Goal: Task Accomplishment & Management: Use online tool/utility

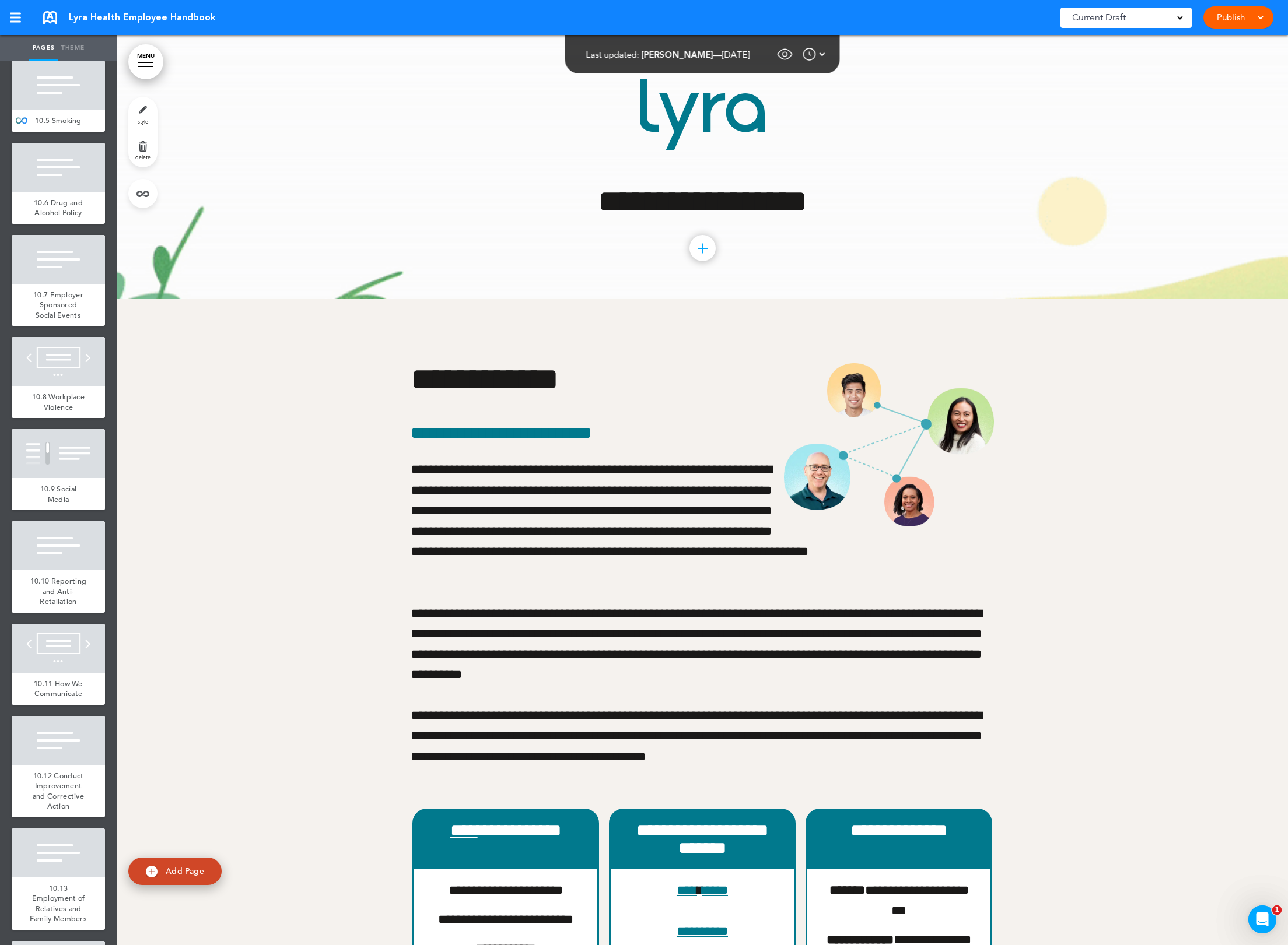
scroll to position [6723, 0]
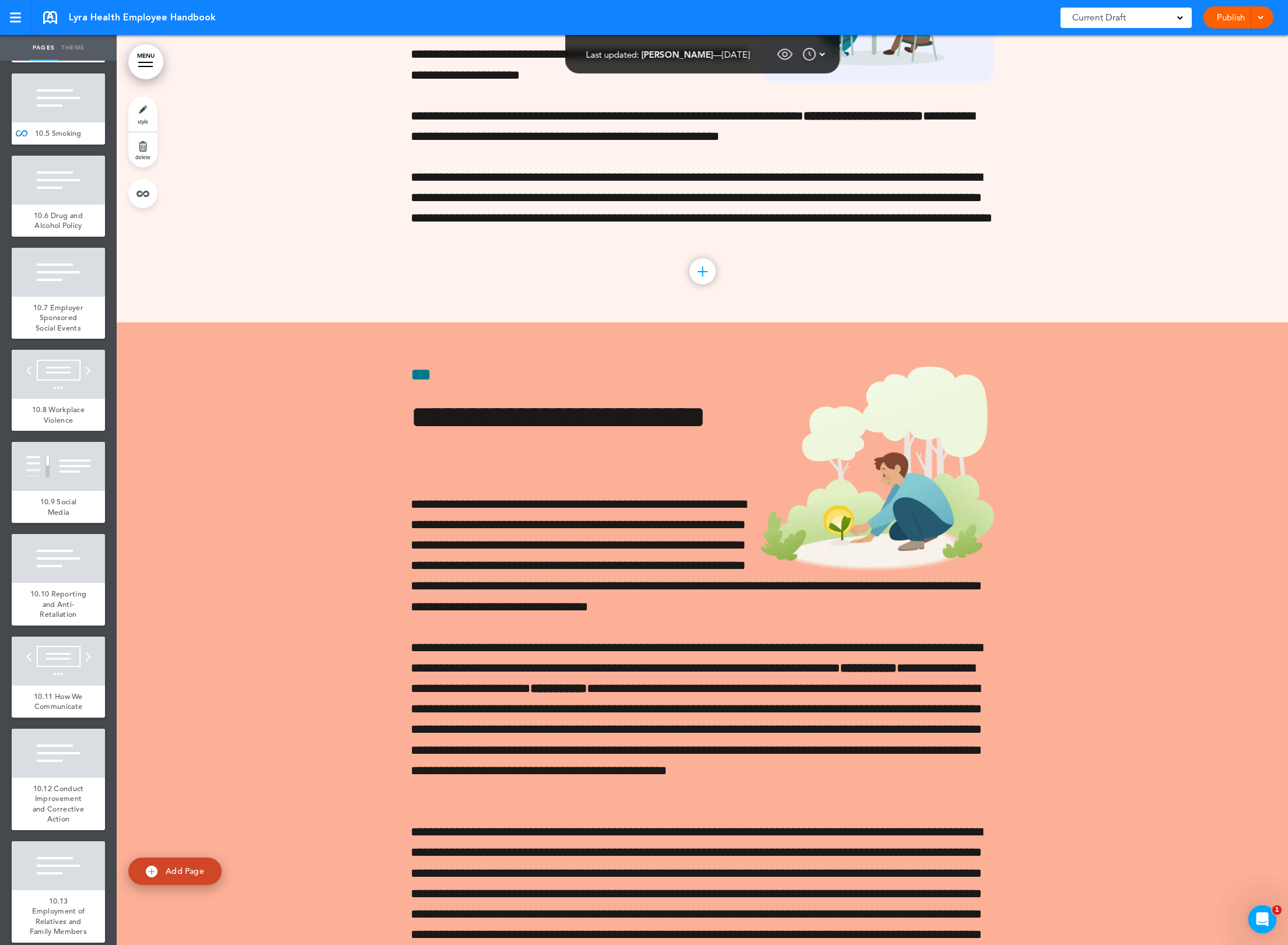
scroll to position [43359, 0]
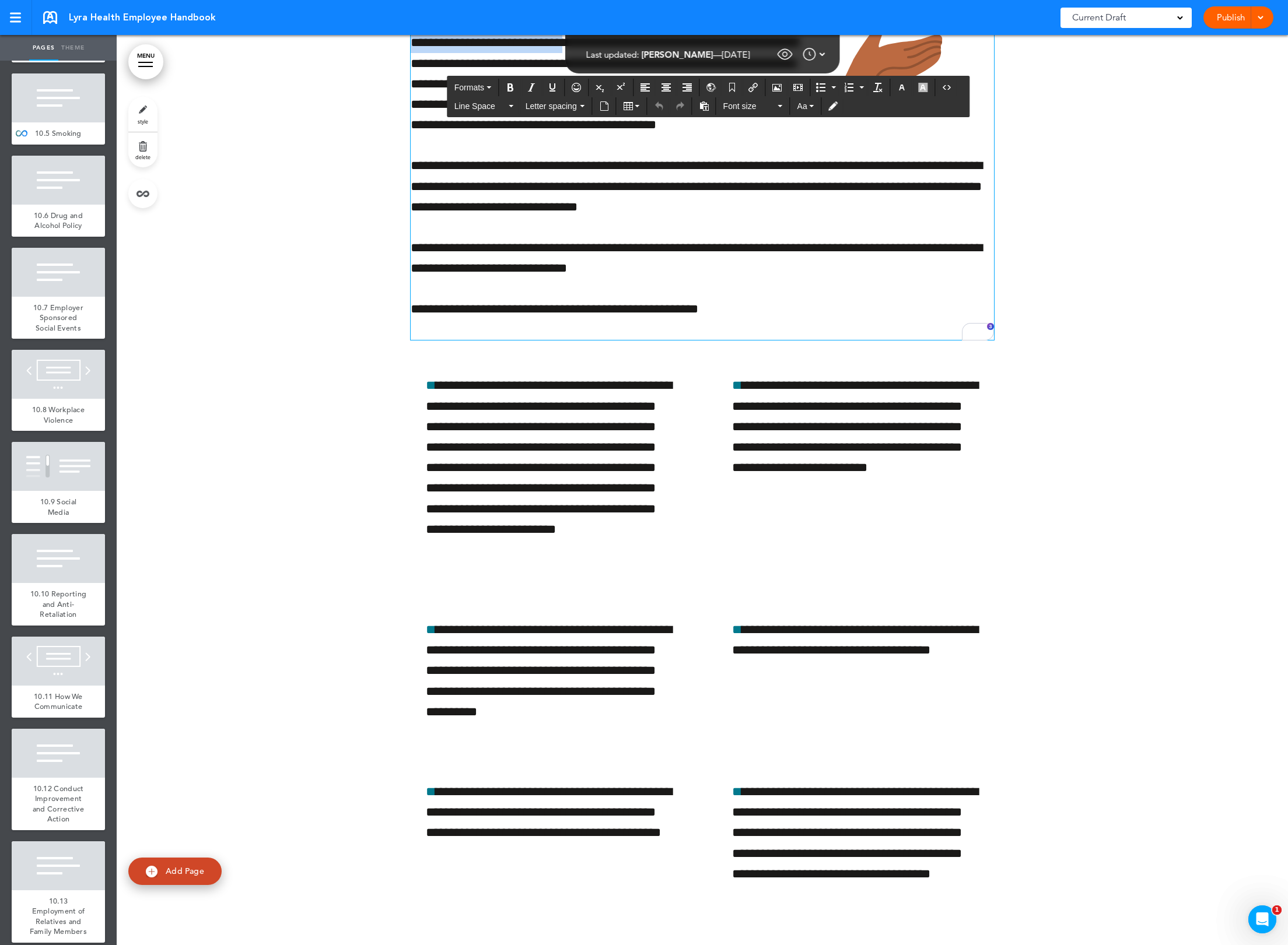
drag, startPoint x: 566, startPoint y: 186, endPoint x: 407, endPoint y: 188, distance: 159.0
click at [411, 136] on p "**********" at bounding box center [703, 84] width 584 height 103
click at [68, 30] on div at bounding box center [58, 6] width 94 height 49
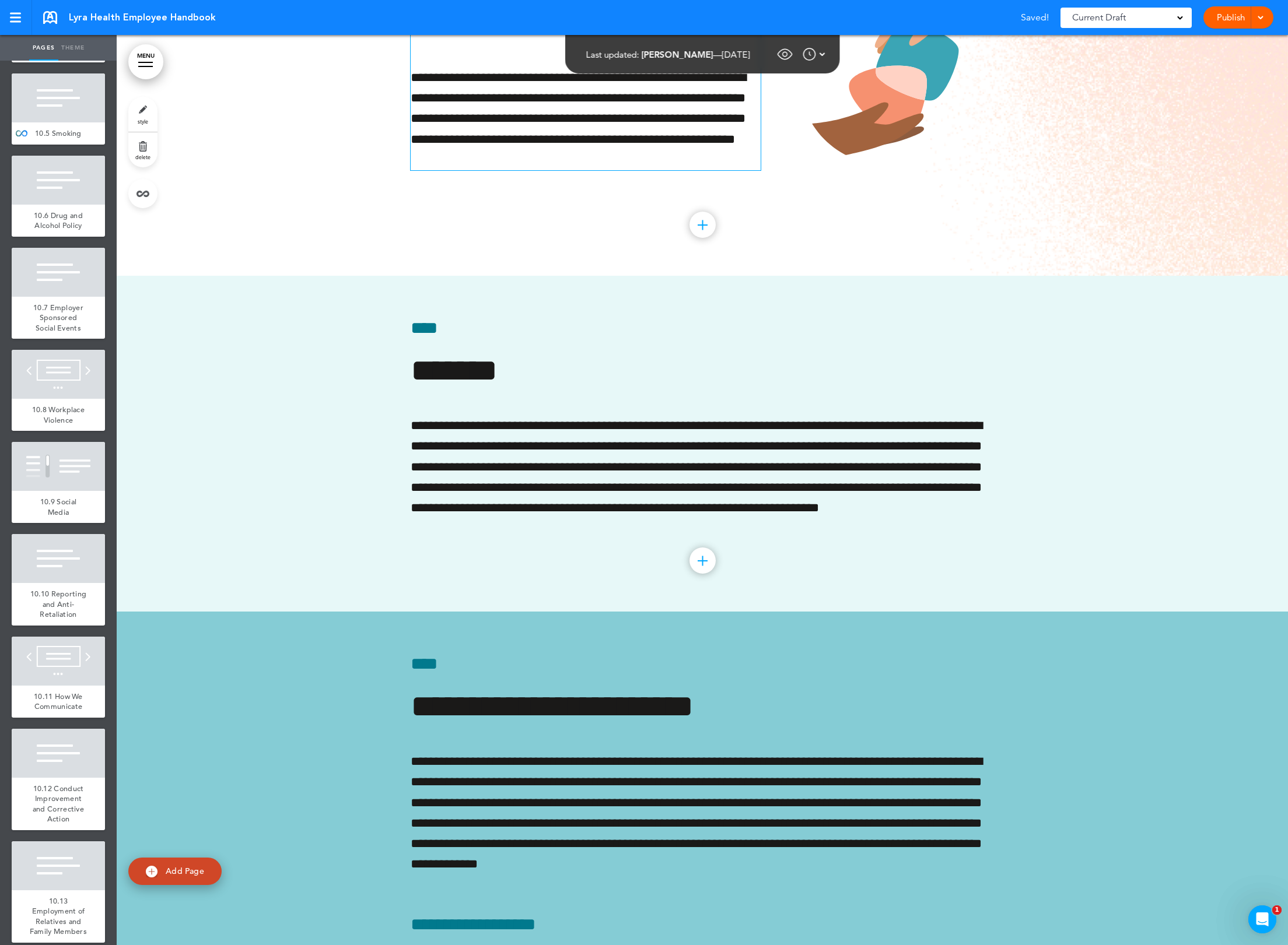
scroll to position [47222, 0]
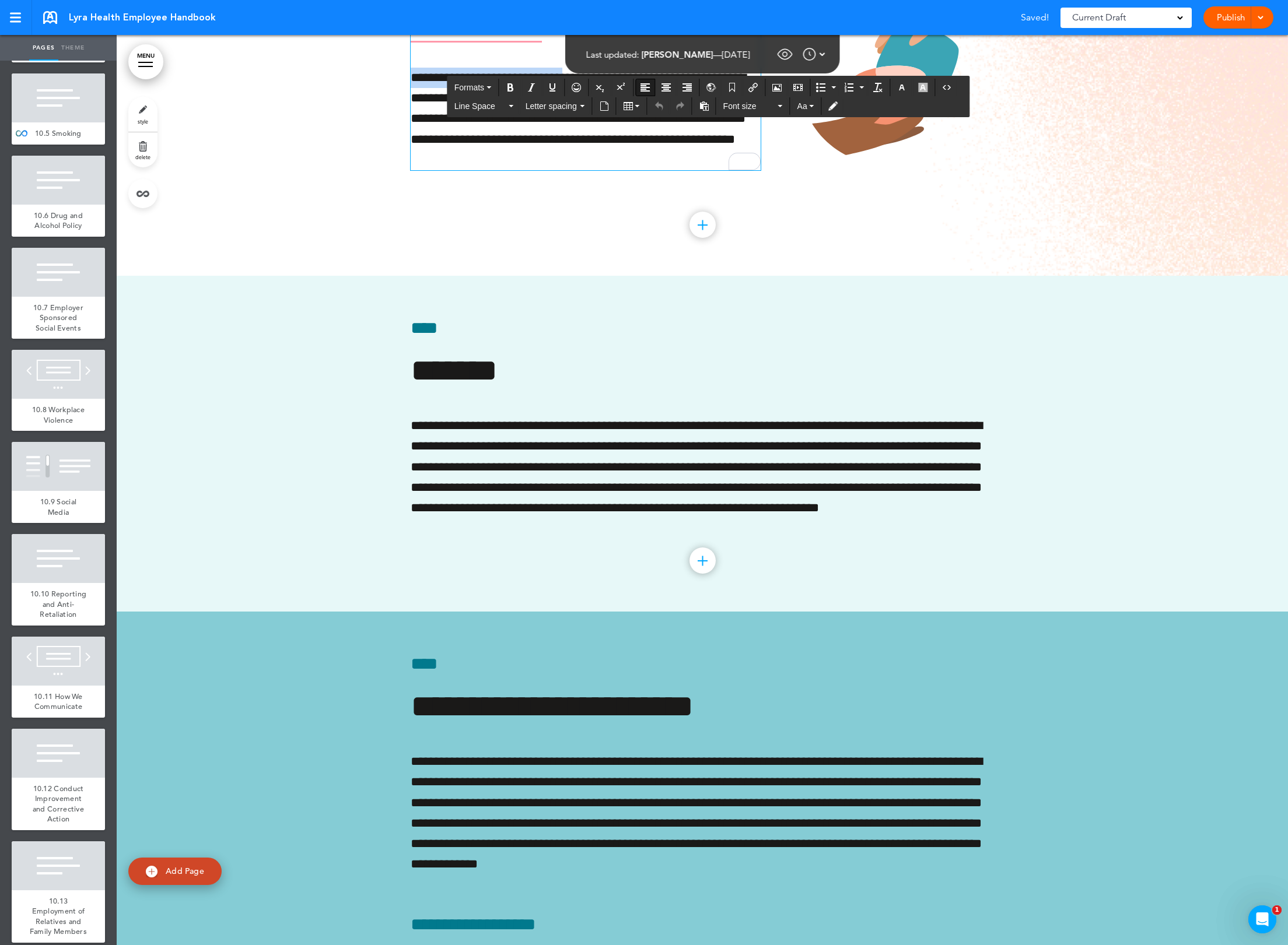
drag, startPoint x: 563, startPoint y: 226, endPoint x: 408, endPoint y: 228, distance: 155.0
click at [411, 170] on p "**********" at bounding box center [586, 118] width 350 height 103
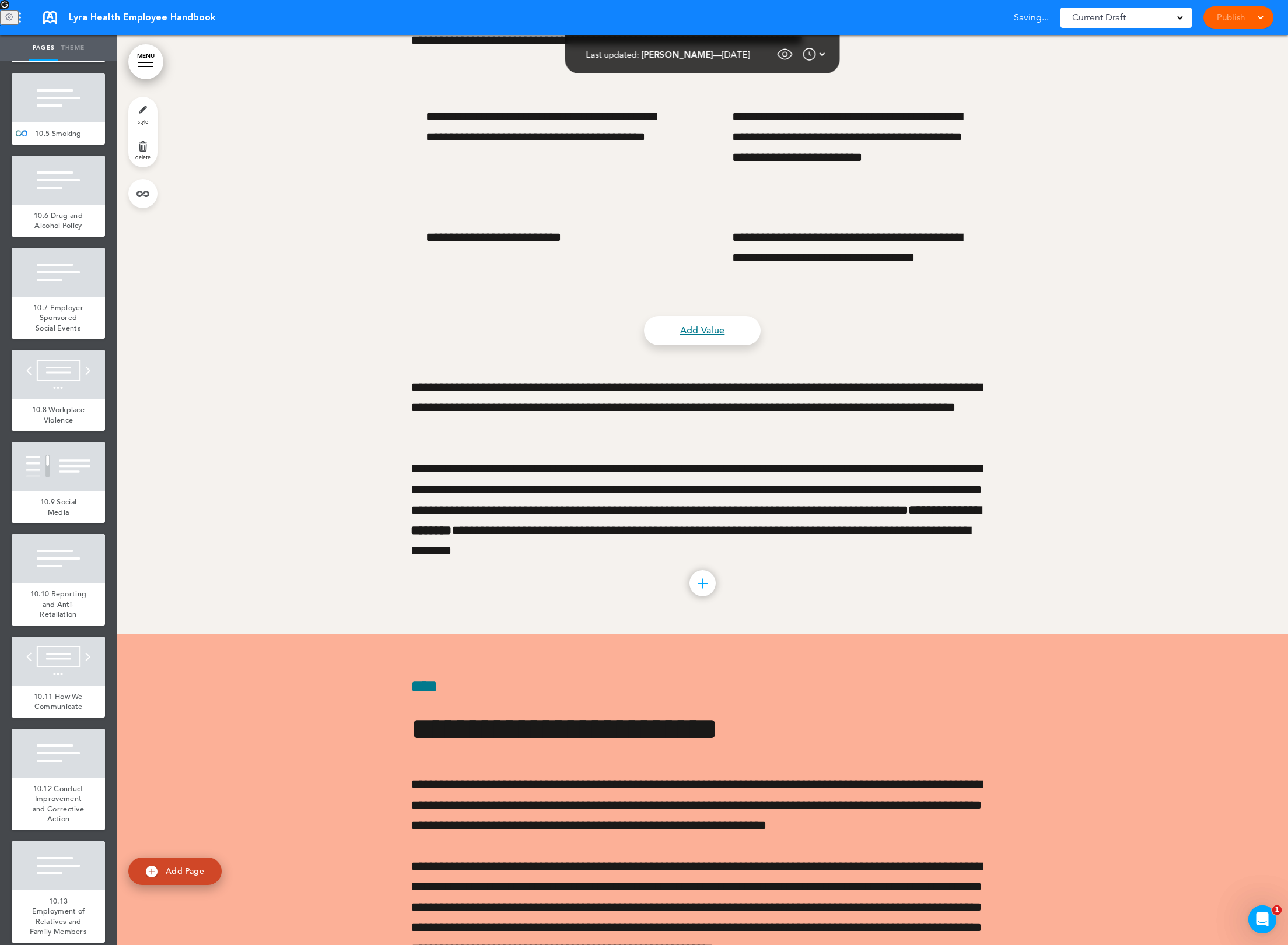
scroll to position [45936, 0]
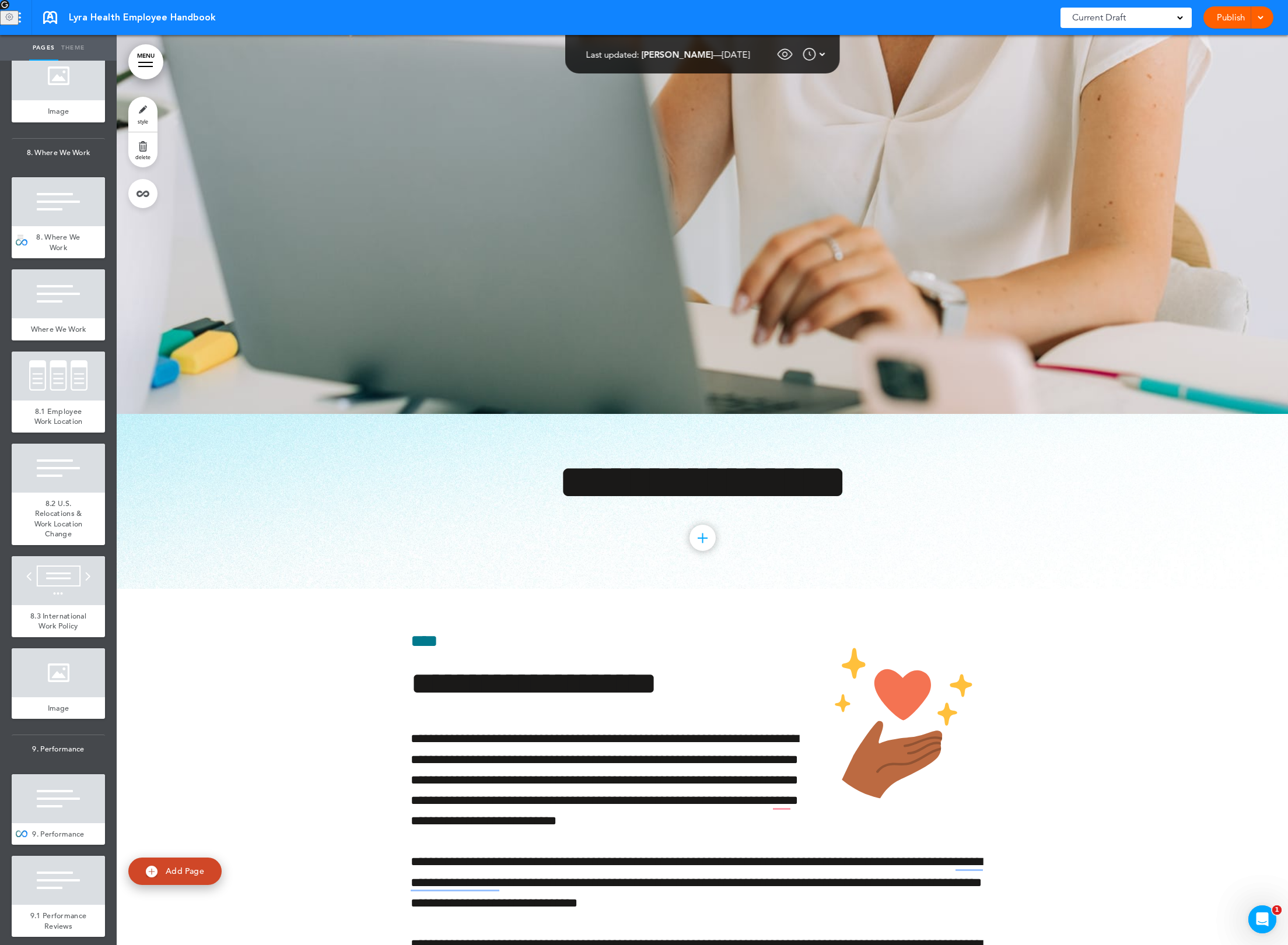
scroll to position [5073, 0]
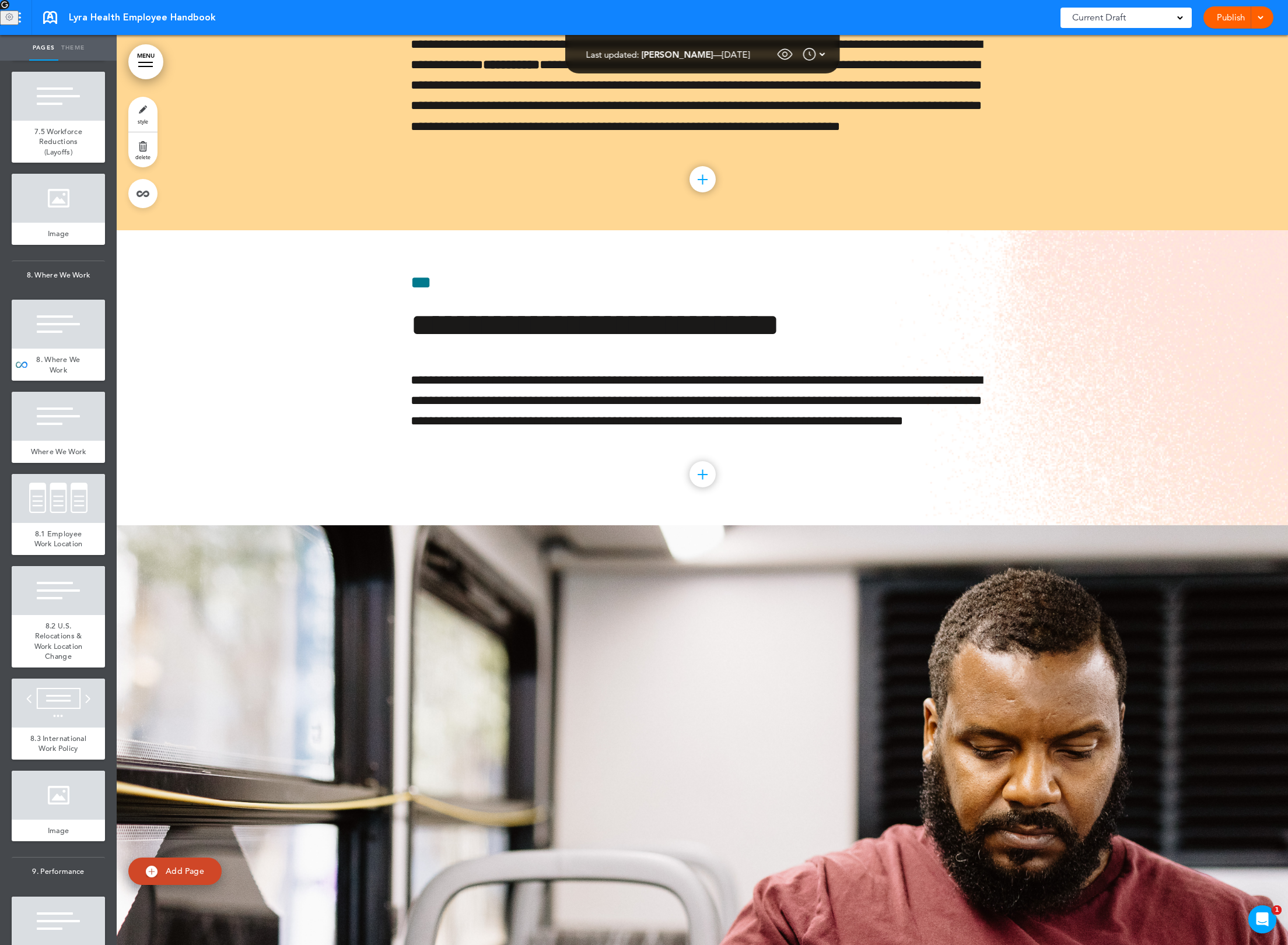
scroll to position [5046, 0]
click at [1238, 19] on link "Publish" at bounding box center [1230, 17] width 37 height 22
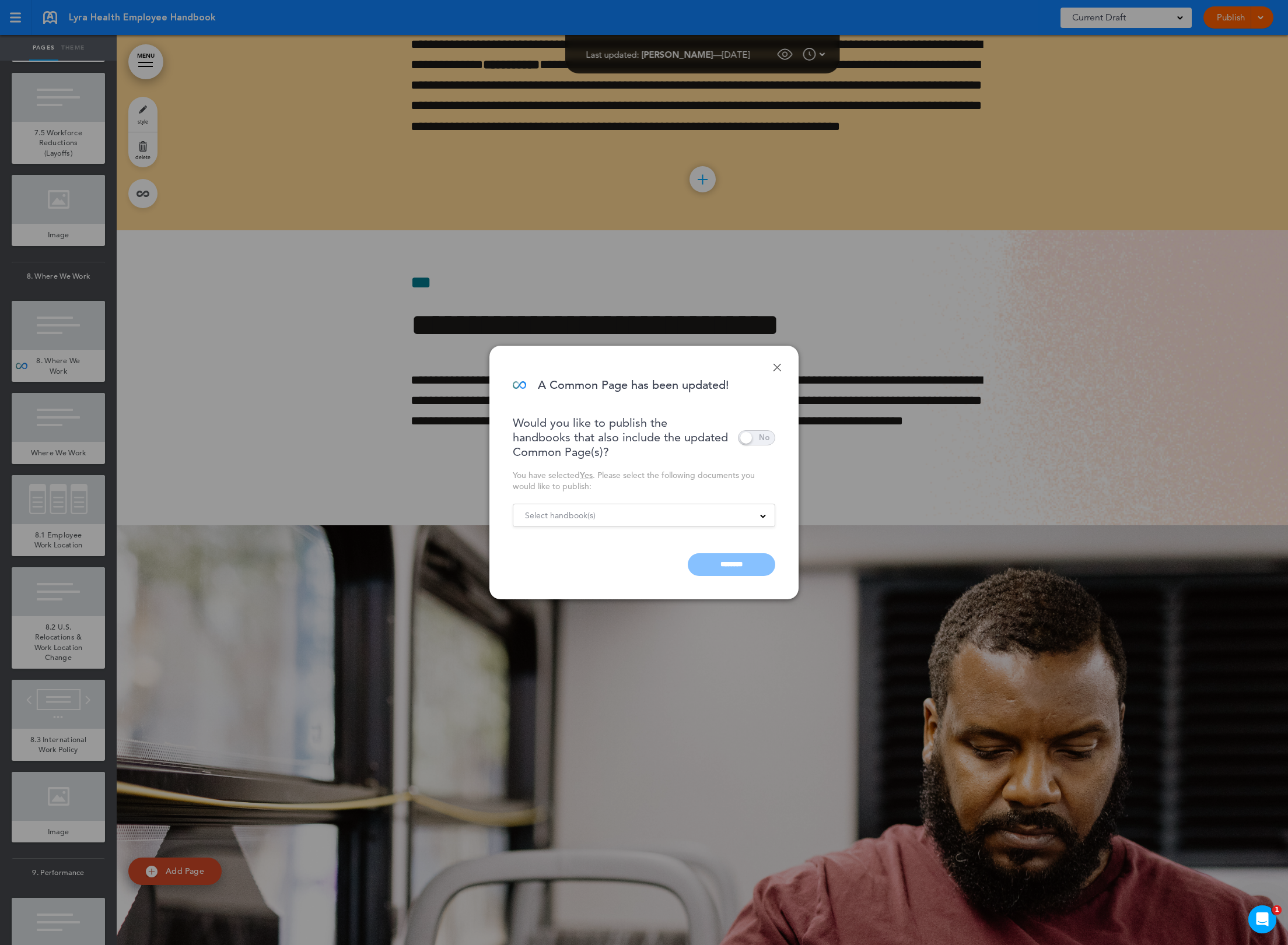
click at [639, 511] on div "Select handbook(s)" at bounding box center [644, 515] width 261 height 13
click at [624, 541] on label "Publish all documents" at bounding box center [644, 545] width 237 height 14
click at [645, 484] on div "You have selected Yes . Please select the following documents you would like to…" at bounding box center [644, 481] width 262 height 22
click at [719, 569] on input "********" at bounding box center [732, 565] width 87 height 23
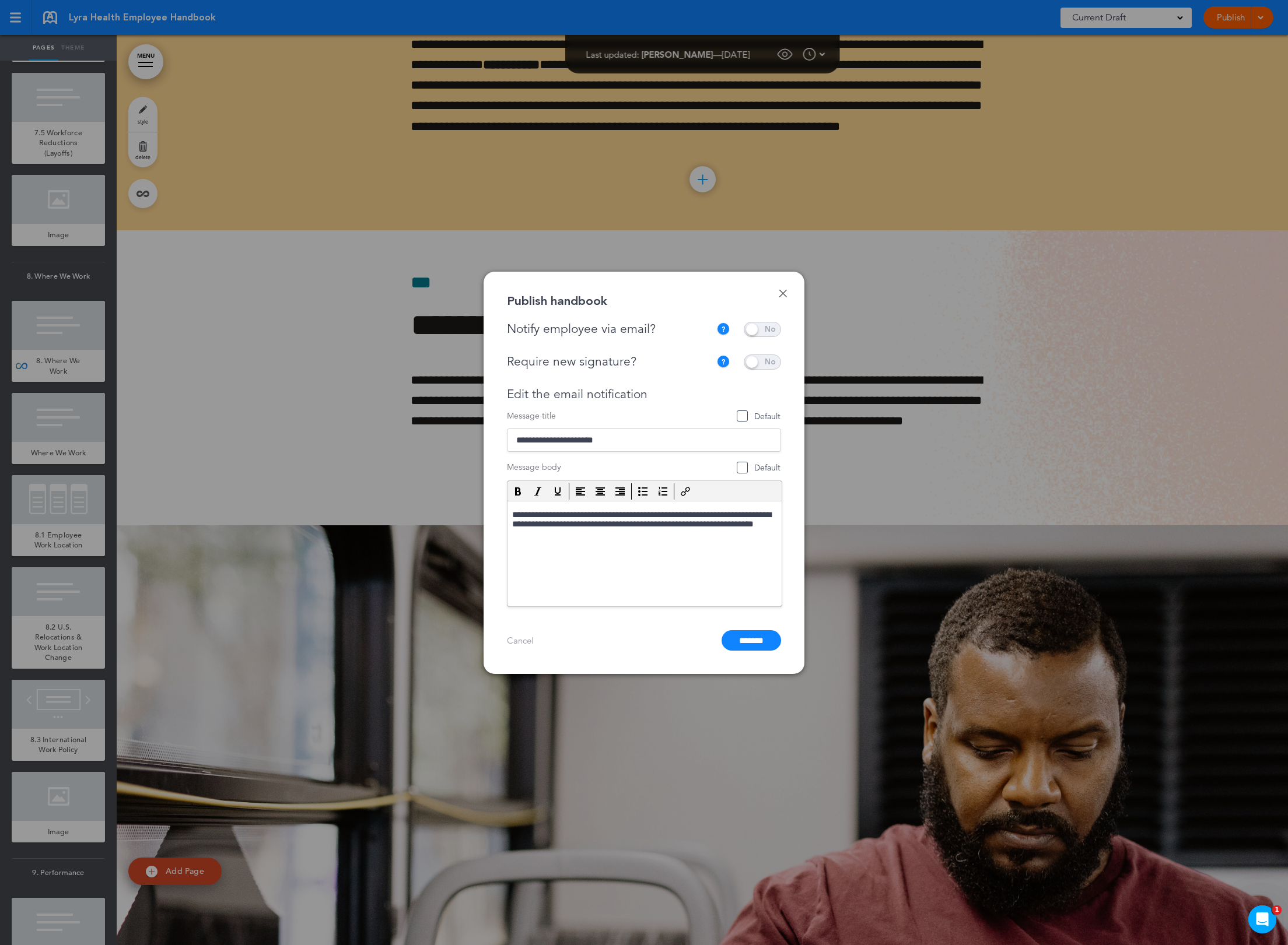
click at [779, 328] on span at bounding box center [762, 330] width 37 height 15
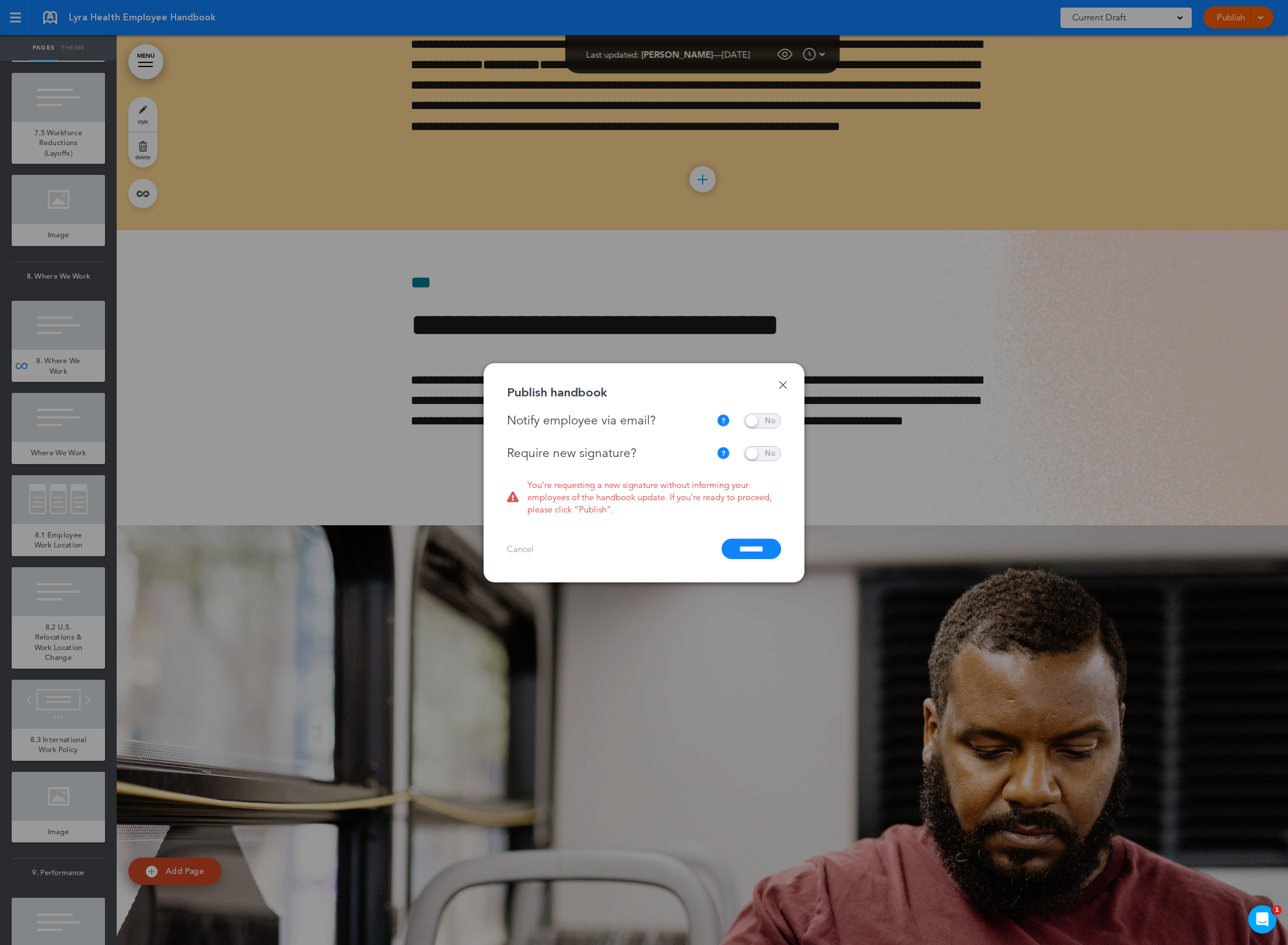
click at [760, 454] on span at bounding box center [762, 454] width 37 height 15
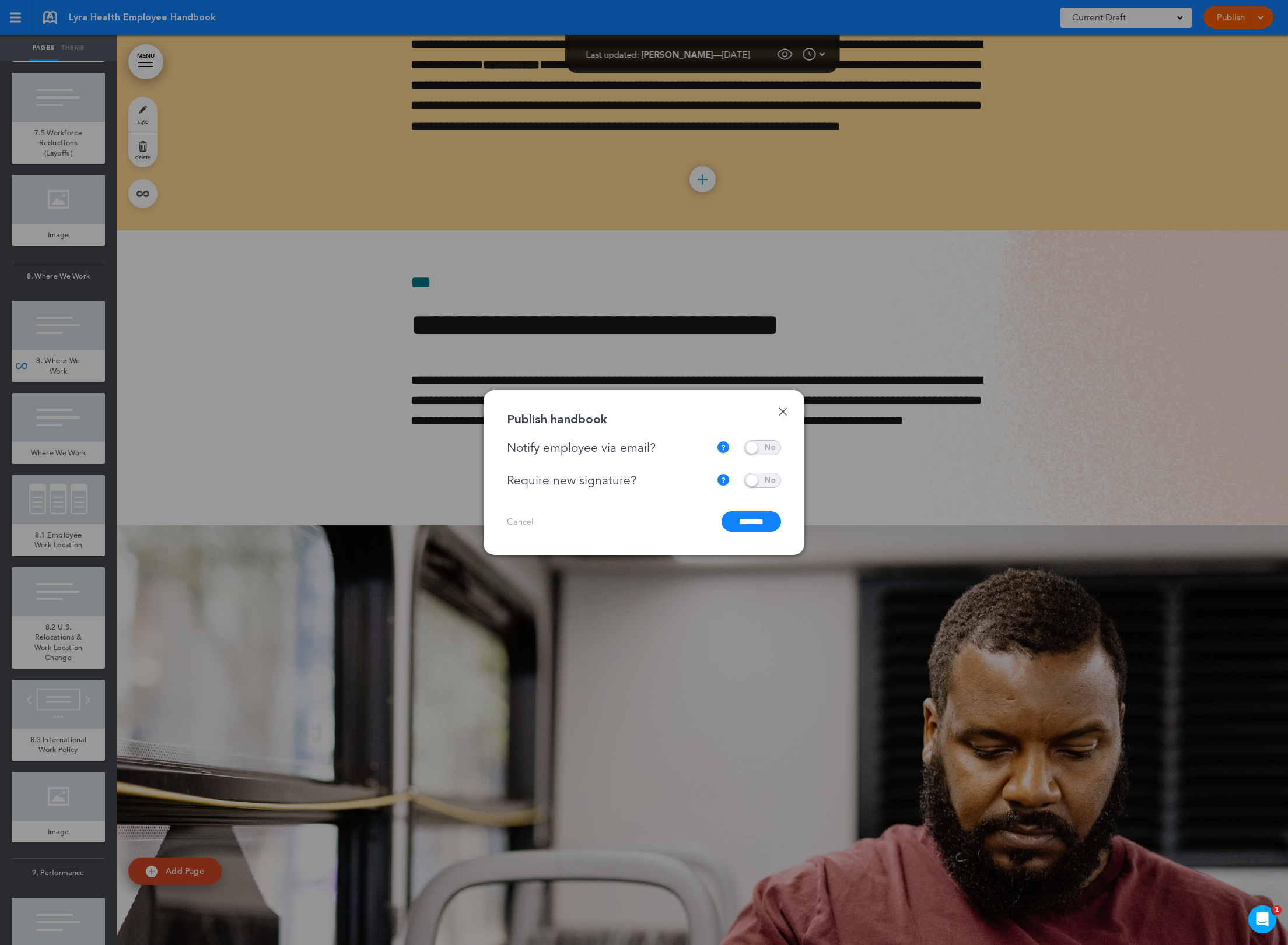
click at [751, 527] on input "*******" at bounding box center [751, 521] width 59 height 21
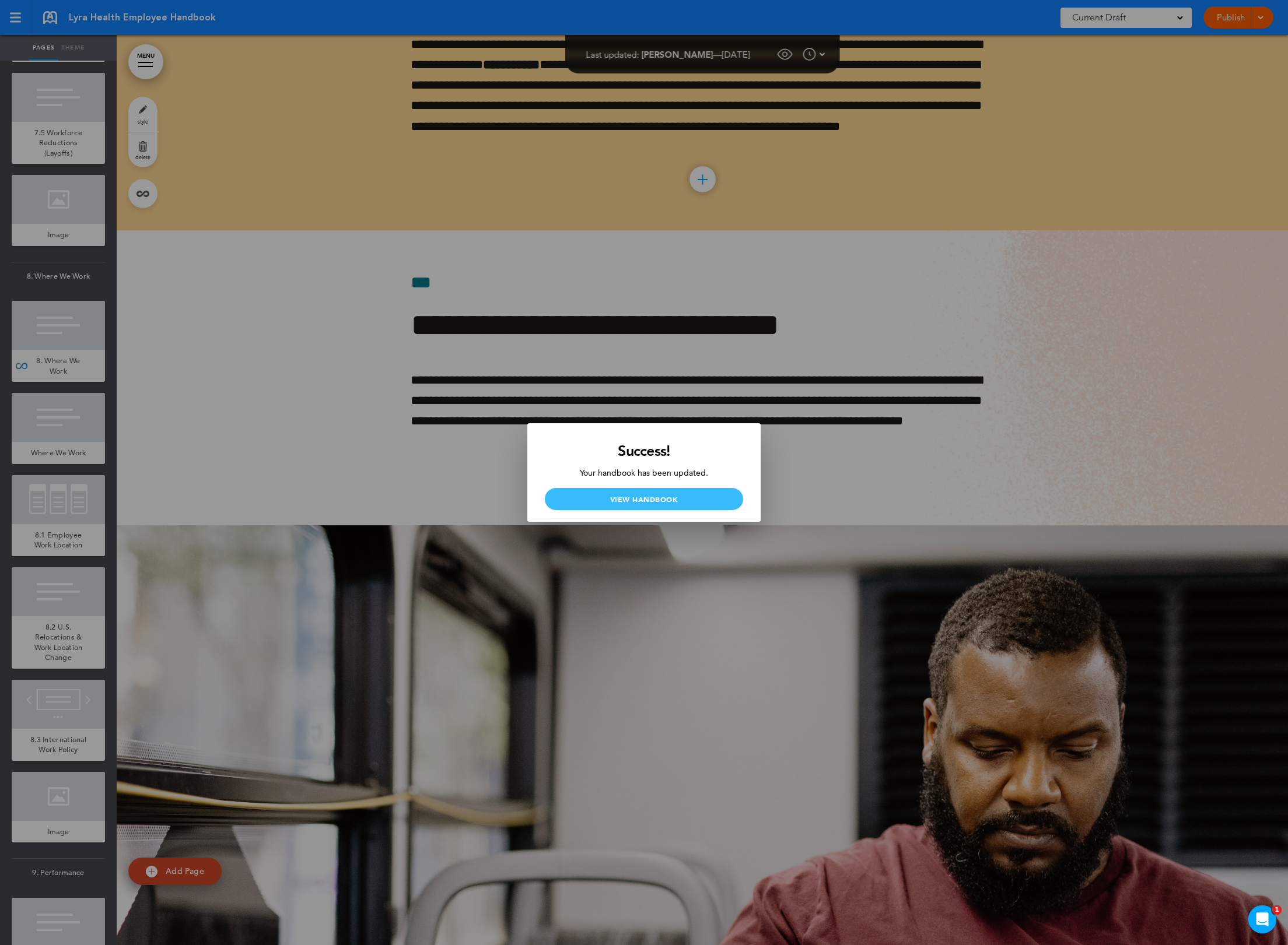
click at [714, 505] on link "View Handbook" at bounding box center [644, 499] width 198 height 22
click at [694, 497] on link "View Handbook" at bounding box center [644, 499] width 198 height 22
click at [990, 334] on div at bounding box center [644, 472] width 1288 height 945
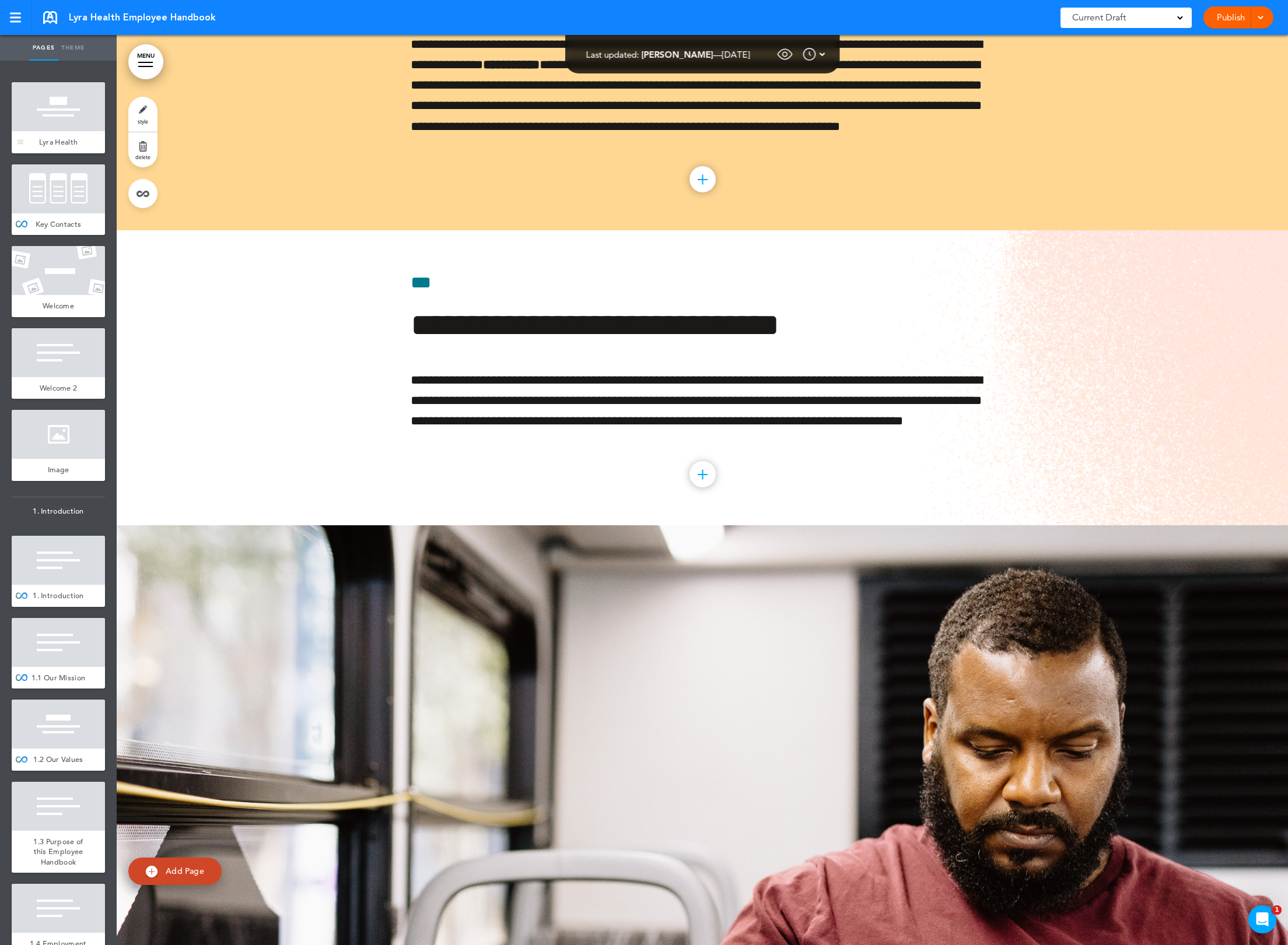
click at [89, 104] on div at bounding box center [58, 107] width 94 height 49
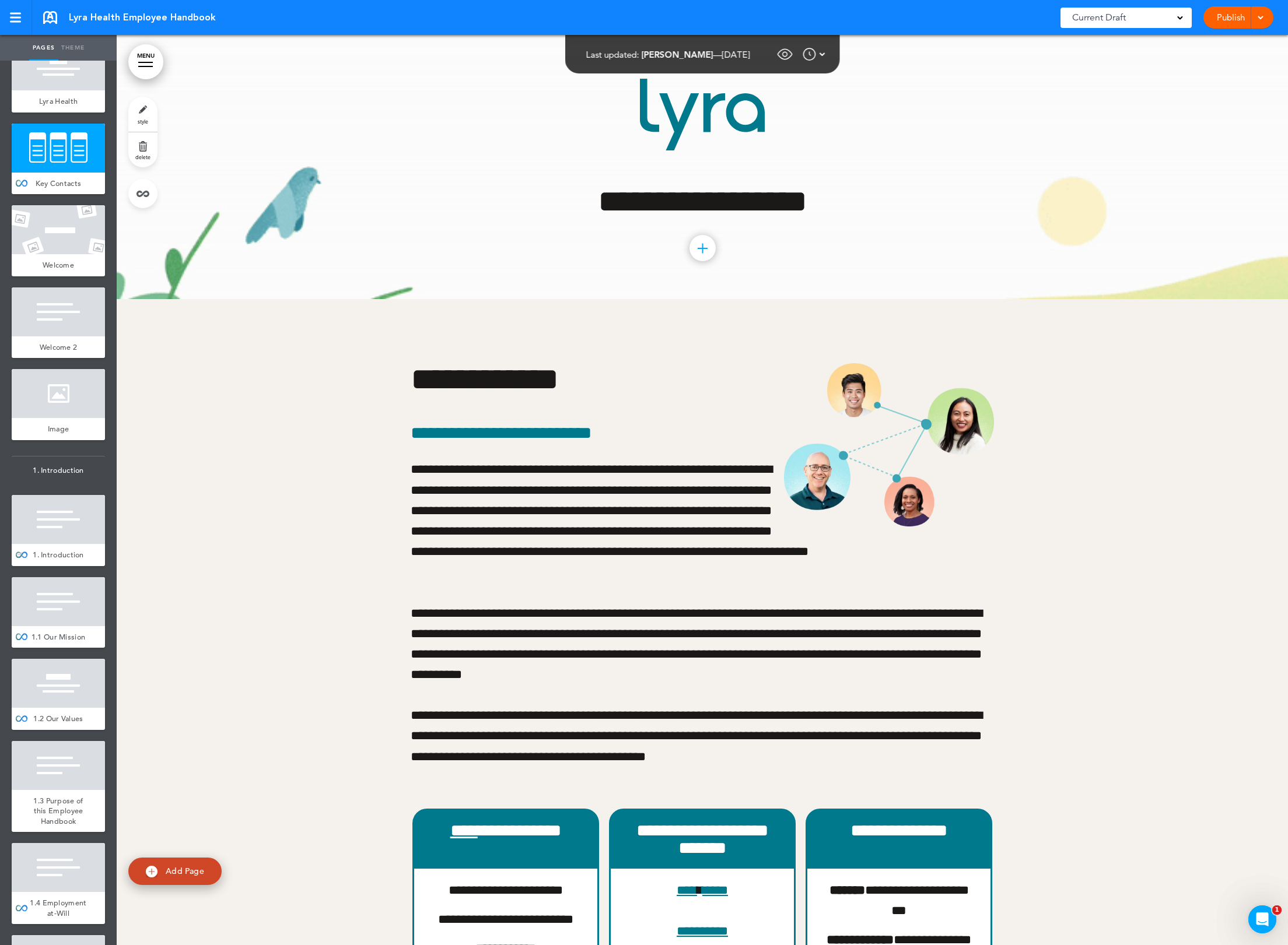
scroll to position [90, 0]
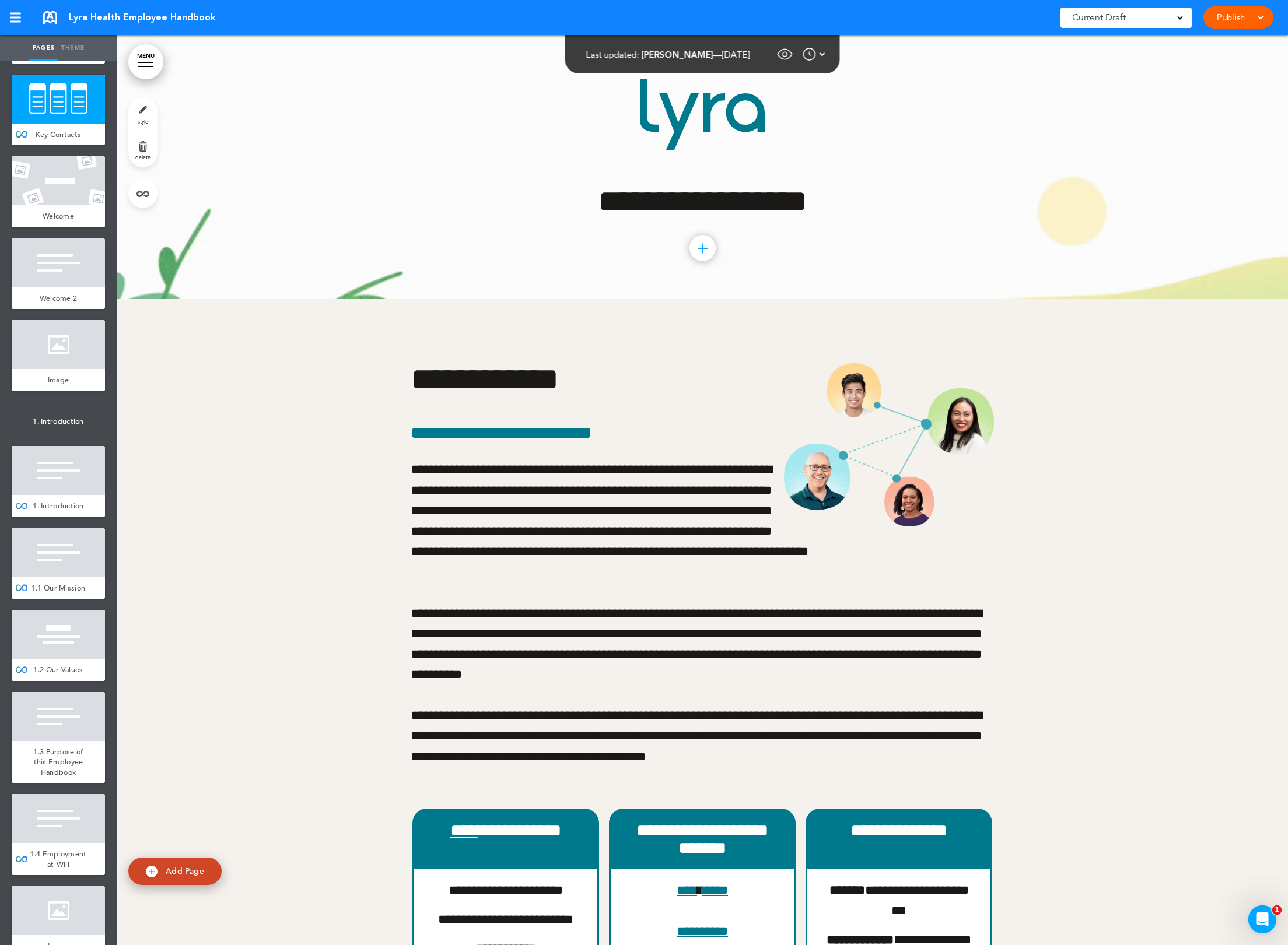
click at [1161, 19] on div "Current Draft" at bounding box center [1126, 17] width 132 height 21
